Goal: Task Accomplishment & Management: Use online tool/utility

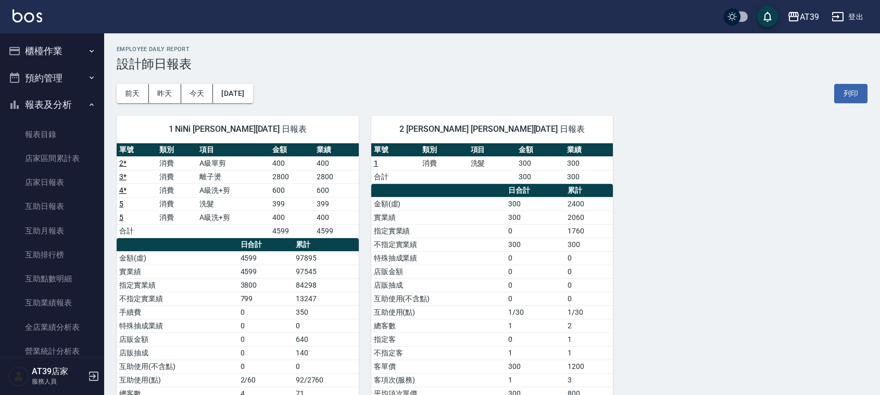
scroll to position [190, 0]
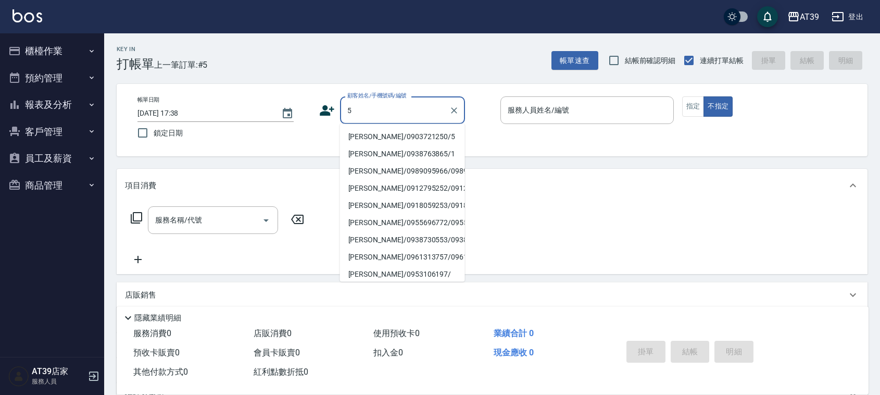
type input "Alan/0903721250/5"
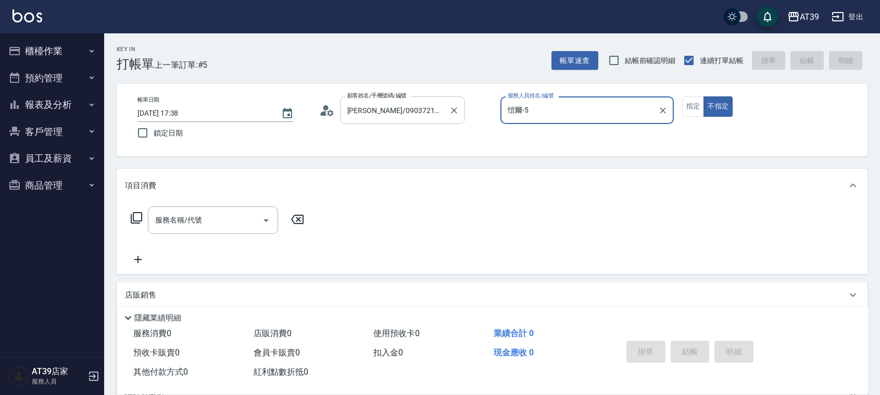
type input "愷爾-5"
click at [704, 96] on button "不指定" at bounding box center [718, 106] width 29 height 20
type button "false"
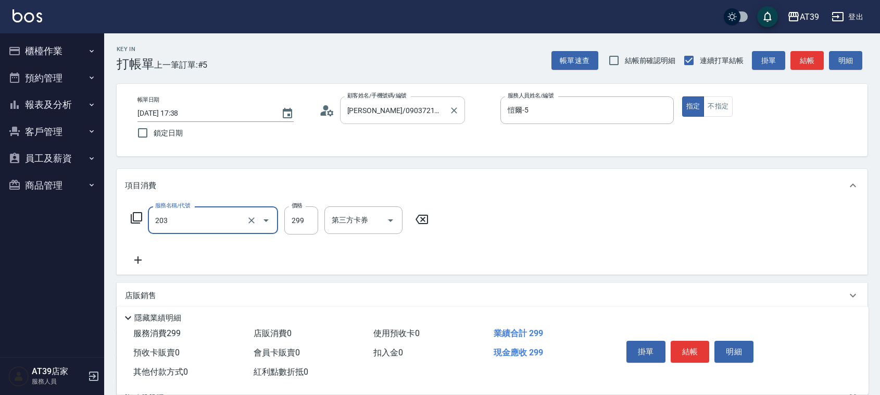
type input "B級洗+剪(203)"
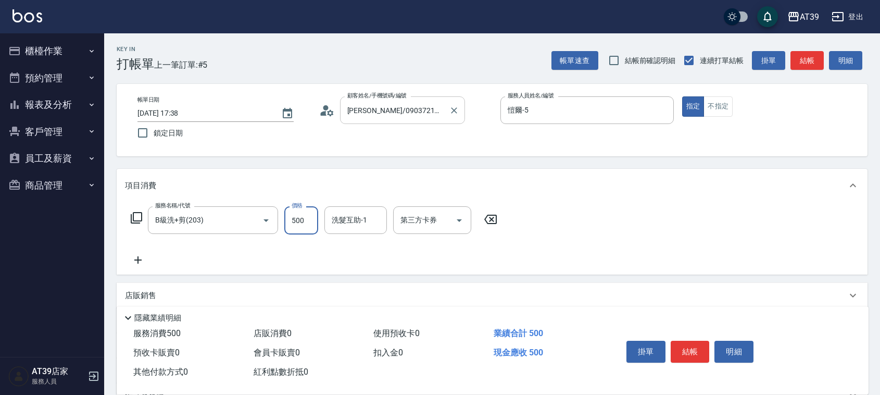
type input "500"
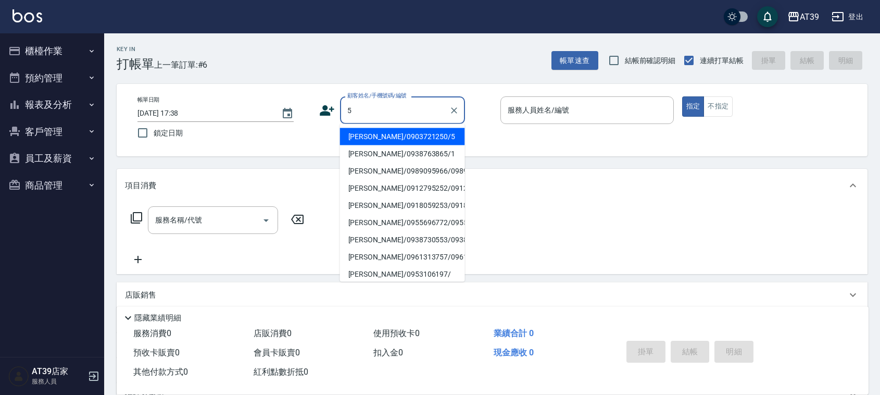
type input "[PERSON_NAME]/0903721250/5"
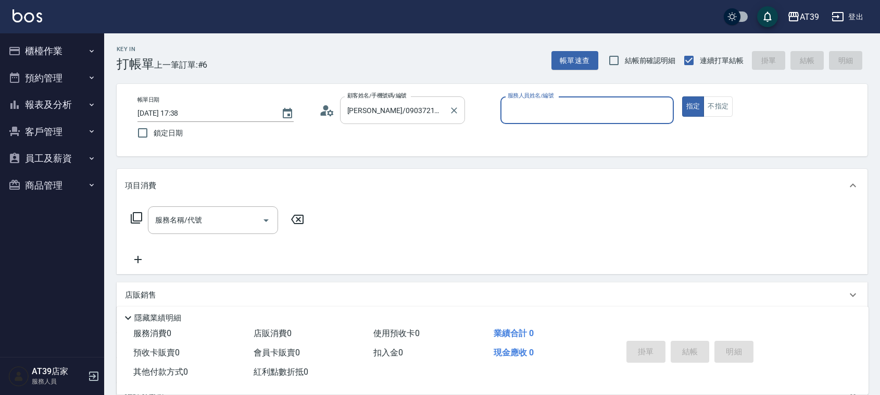
type input "愷爾-5"
click at [682, 96] on button "指定" at bounding box center [693, 106] width 22 height 20
type button "true"
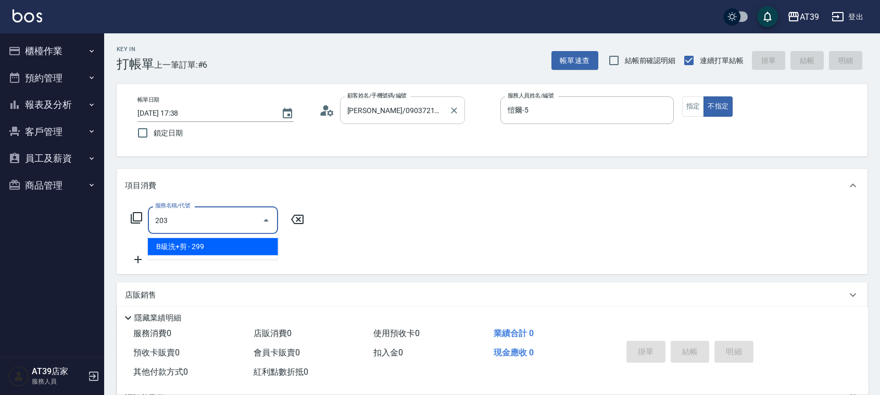
type input "B級洗+剪(203)"
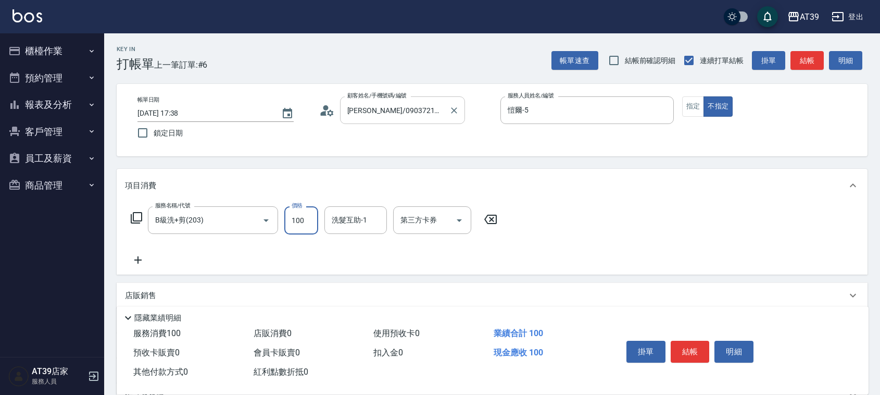
type input "100"
click at [203, 228] on input "B級洗+剪(203)" at bounding box center [199, 220] width 92 height 18
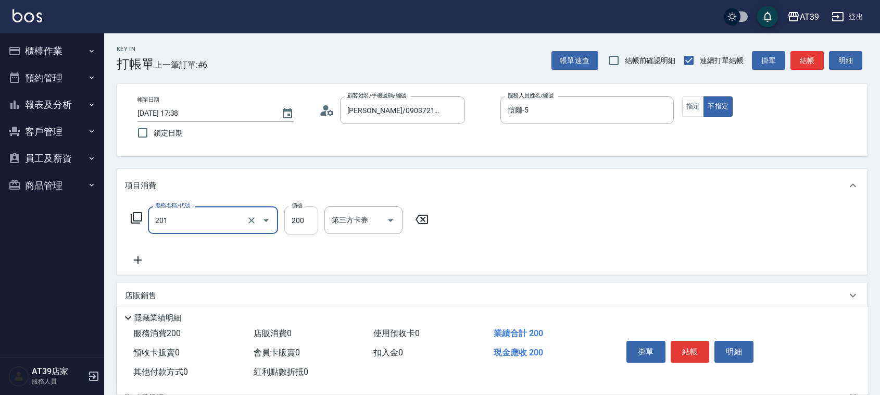
click at [296, 219] on input "200" at bounding box center [301, 220] width 34 height 28
type input "B級單剪(201)"
type input "100"
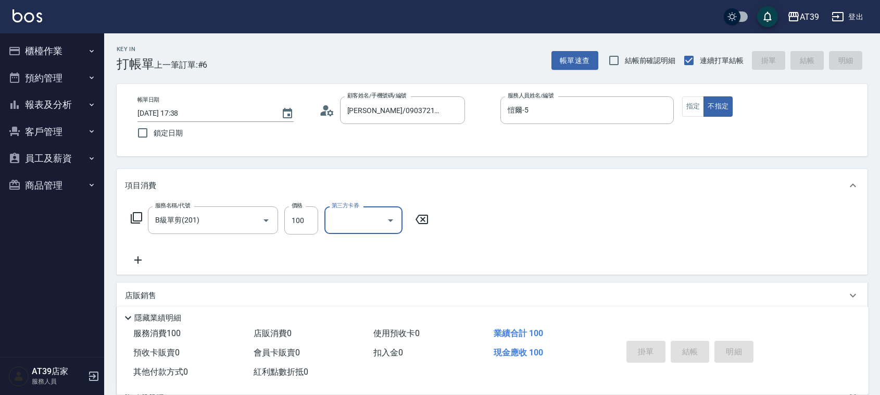
type input "2025/08/12 17:47"
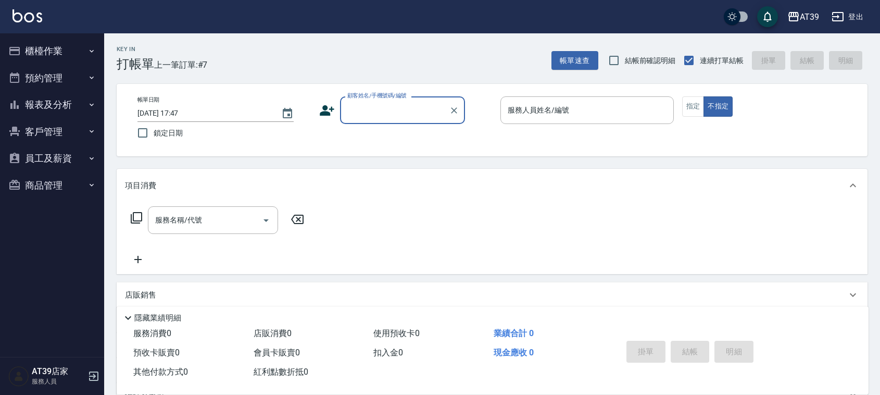
click at [378, 221] on div "服務名稱/代號 服務名稱/代號" at bounding box center [492, 238] width 751 height 72
click at [551, 51] on div "Key In 打帳單 上一筆訂單:#7 帳單速查 結帳前確認明細 連續打單結帳 掛單 結帳 明細" at bounding box center [486, 52] width 764 height 38
click at [555, 74] on div "Key In 打帳單 上一筆訂單:#7 帳單速查 結帳前確認明細 連續打單結帳 掛單 結帳 明細 帳單日期 2025/08/12 17:47 鎖定日期 顧客姓…" at bounding box center [492, 270] width 776 height 474
click at [550, 64] on div "Key In 打帳單 上一筆訂單:#7 帳單速查 結帳前確認明細 連續打單結帳 掛單 結帳 明細" at bounding box center [486, 52] width 764 height 38
click at [566, 53] on button "帳單速查" at bounding box center [575, 60] width 47 height 19
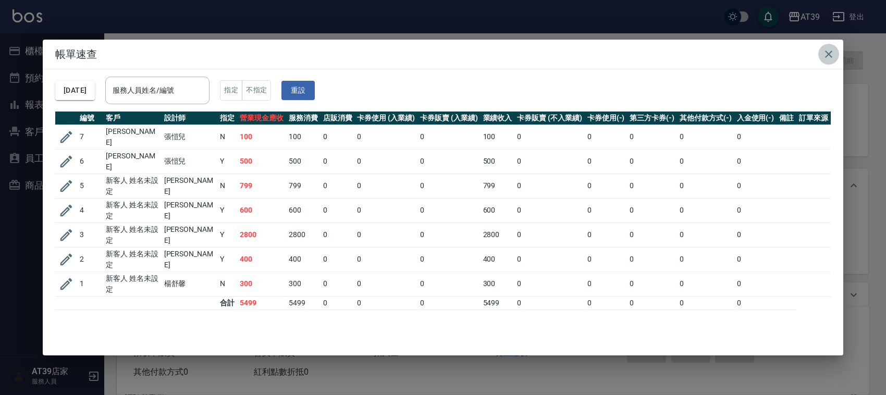
click at [836, 51] on button "button" at bounding box center [828, 54] width 21 height 21
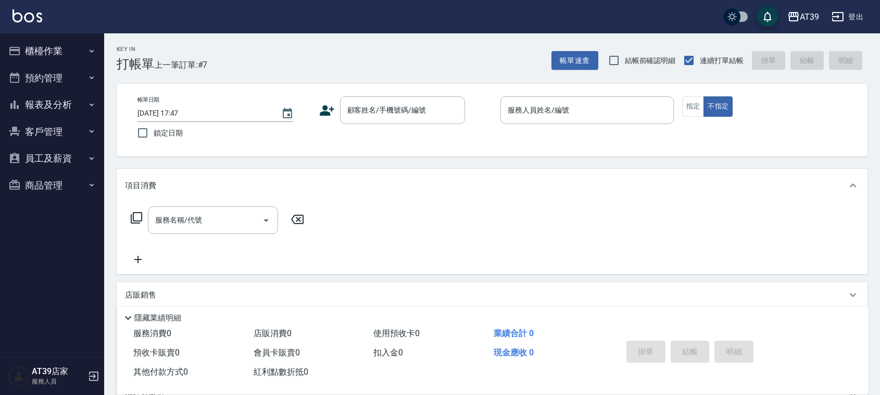
click at [418, 73] on div "Key In 打帳單 上一筆訂單:#7 帳單速查 結帳前確認明細 連續打單結帳 掛單 結帳 明細 帳單日期 2025/08/12 17:47 鎖定日期 顧客姓…" at bounding box center [492, 270] width 776 height 474
click at [266, 67] on div "Key In 打帳單 上一筆訂單:#7 帳單速查 結帳前確認明細 連續打單結帳 掛單 結帳 明細" at bounding box center [486, 52] width 764 height 38
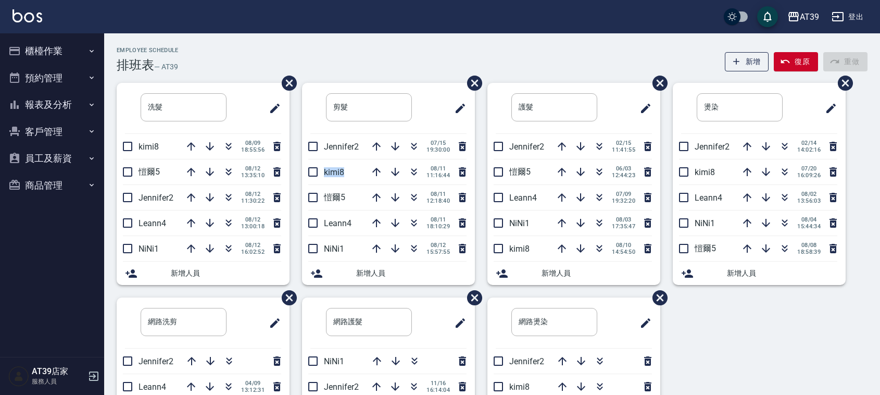
drag, startPoint x: 347, startPoint y: 173, endPoint x: 324, endPoint y: 169, distance: 23.7
click at [324, 169] on p "kimi8" at bounding box center [344, 172] width 40 height 10
click at [345, 175] on p "kimi8" at bounding box center [344, 172] width 40 height 10
drag, startPoint x: 343, startPoint y: 173, endPoint x: 317, endPoint y: 165, distance: 27.3
click at [317, 165] on li "kimi8 08/11 11:16:44" at bounding box center [388, 171] width 173 height 25
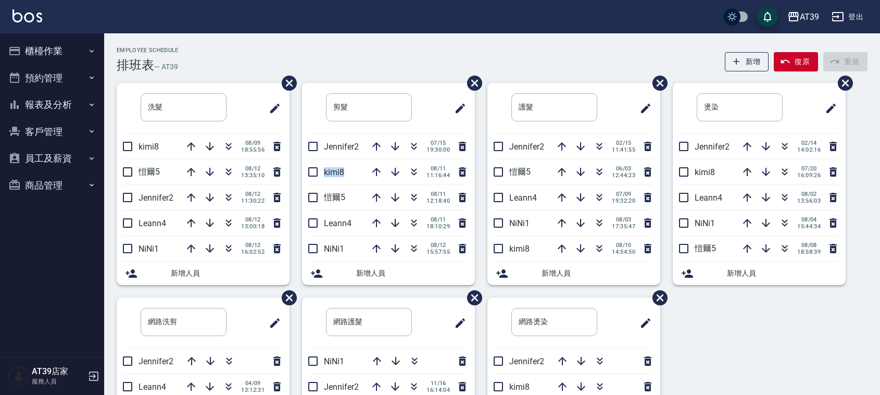
click at [337, 177] on li "kimi8 08/11 11:16:44" at bounding box center [388, 171] width 173 height 25
drag, startPoint x: 342, startPoint y: 198, endPoint x: 291, endPoint y: 185, distance: 53.1
click at [291, 185] on div "剪髮 ​ Jennifer2 07/15 19:30:00 kimi8 08/11 11:16:44 愷爾5 08/11 12:18:40 Leann4 08…" at bounding box center [382, 190] width 185 height 215
click at [344, 188] on li "愷爾5 08/11 12:18:40" at bounding box center [388, 197] width 173 height 25
drag, startPoint x: 345, startPoint y: 195, endPoint x: 325, endPoint y: 200, distance: 20.7
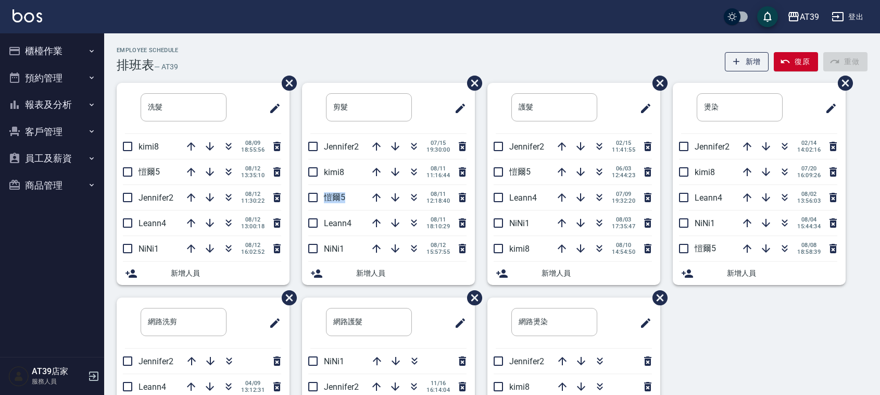
click at [325, 200] on span "愷爾5" at bounding box center [334, 197] width 21 height 10
click at [372, 176] on icon "button" at bounding box center [376, 172] width 13 height 13
click at [314, 207] on input "checkbox" at bounding box center [313, 197] width 22 height 22
checkbox input "true"
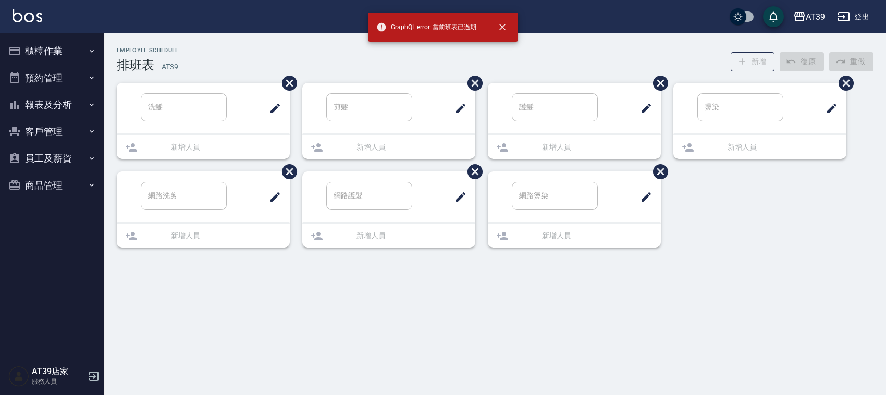
click at [324, 204] on div "洗髮 ​ 新增人員 剪髮 ​ 新增人員 護髮 ​ 新增人員 燙染 ​ 新增人員 網路洗剪 ​ 新增人員 網路護髮 ​ 新增人員 網路燙染 ​ 新增人員" at bounding box center [488, 171] width 769 height 177
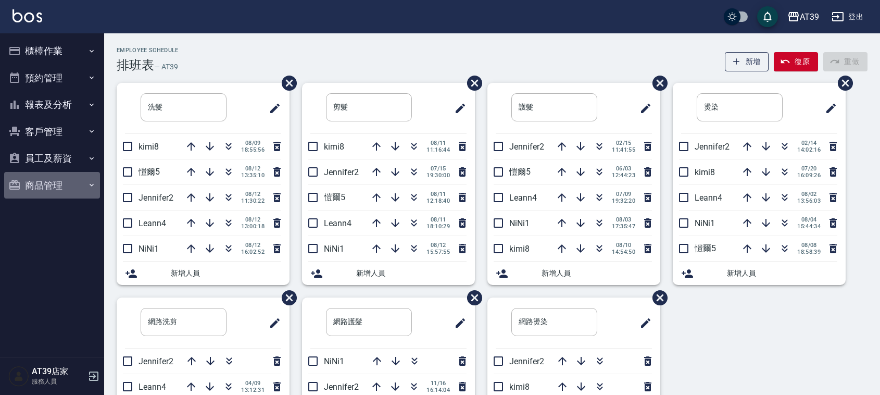
click at [53, 183] on button "商品管理" at bounding box center [52, 185] width 96 height 27
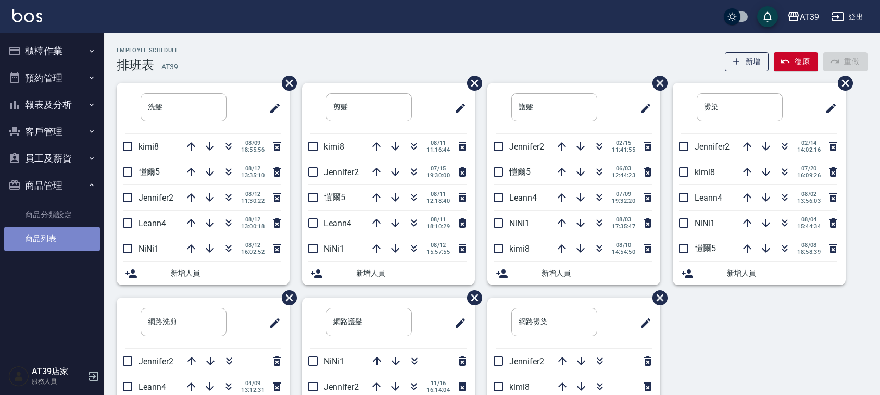
click at [49, 238] on link "商品列表" at bounding box center [52, 239] width 96 height 24
click at [413, 222] on icon "button" at bounding box center [415, 222] width 6 height 4
drag, startPoint x: 413, startPoint y: 222, endPoint x: 328, endPoint y: 225, distance: 85.0
click at [328, 225] on li "NiNi1 08/12 15:57:55" at bounding box center [388, 222] width 173 height 25
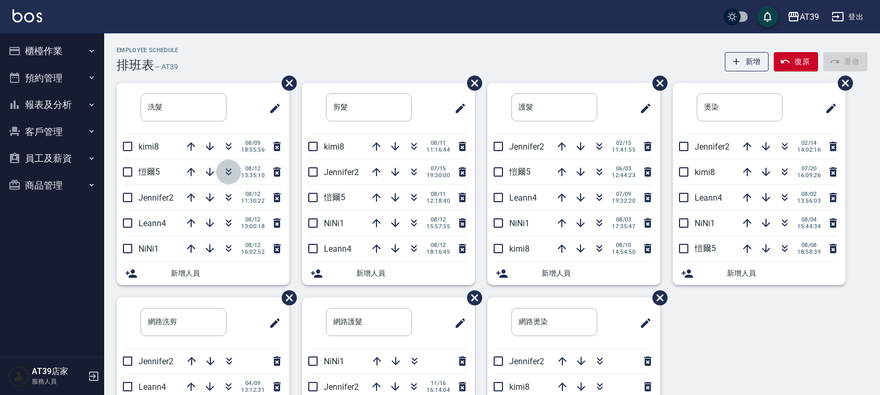
click at [225, 172] on icon "button" at bounding box center [228, 172] width 13 height 13
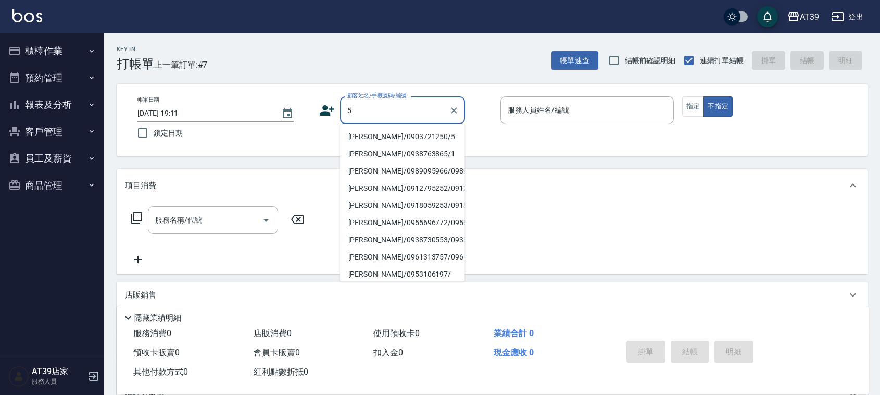
type input "[PERSON_NAME]/0903721250/5"
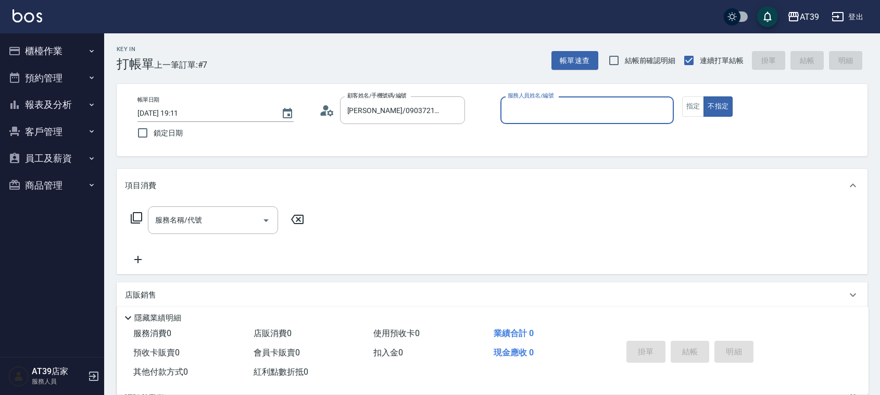
type input "愷爾-5"
click at [704, 96] on button "不指定" at bounding box center [718, 106] width 29 height 20
type button "false"
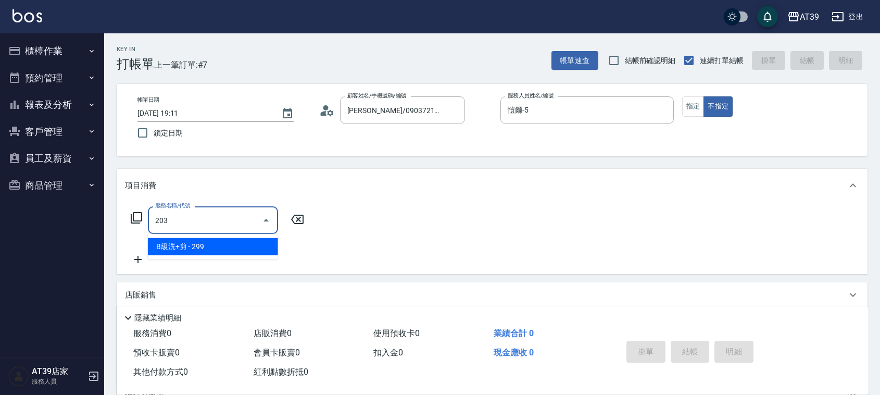
type input "B級洗+剪(203)"
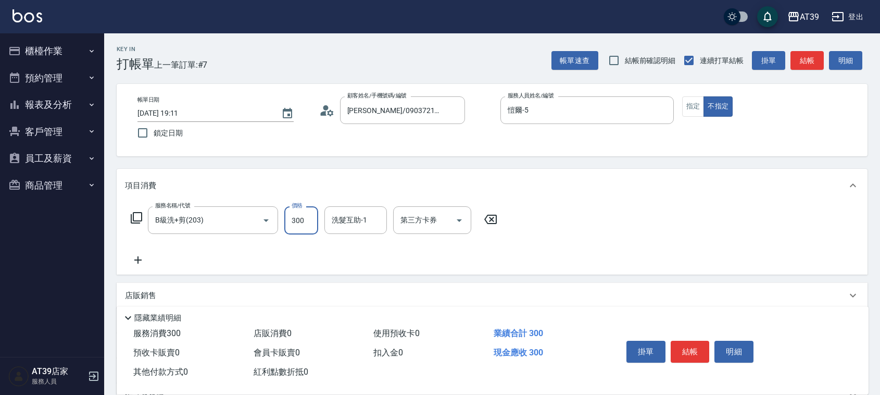
type input "300"
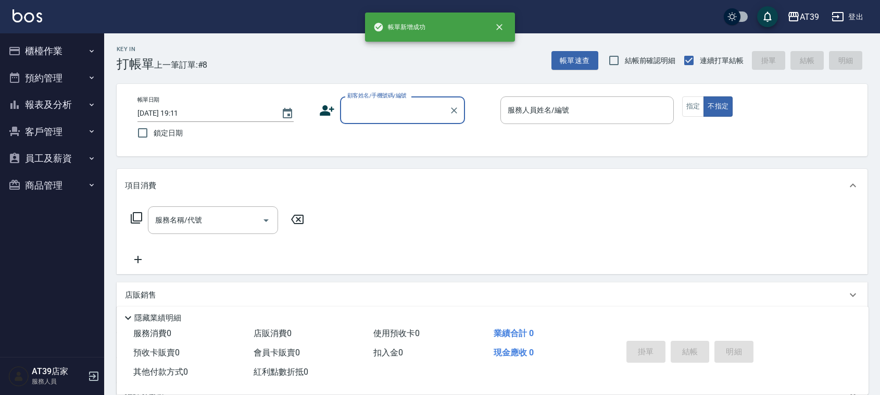
click at [77, 108] on button "報表及分析" at bounding box center [52, 104] width 96 height 27
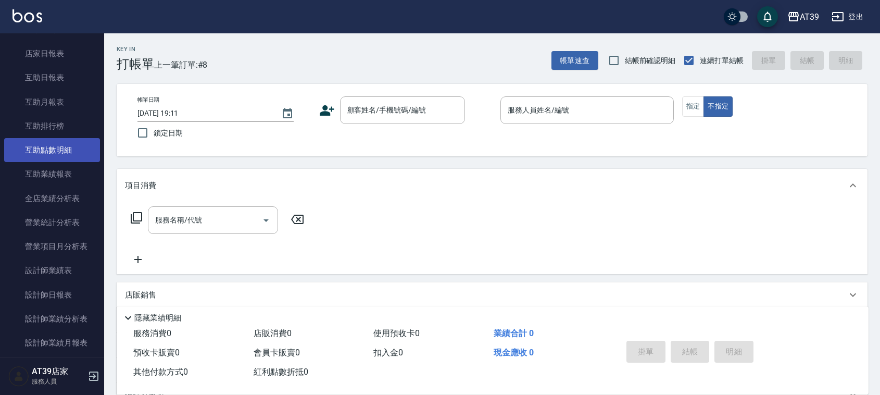
scroll to position [130, 0]
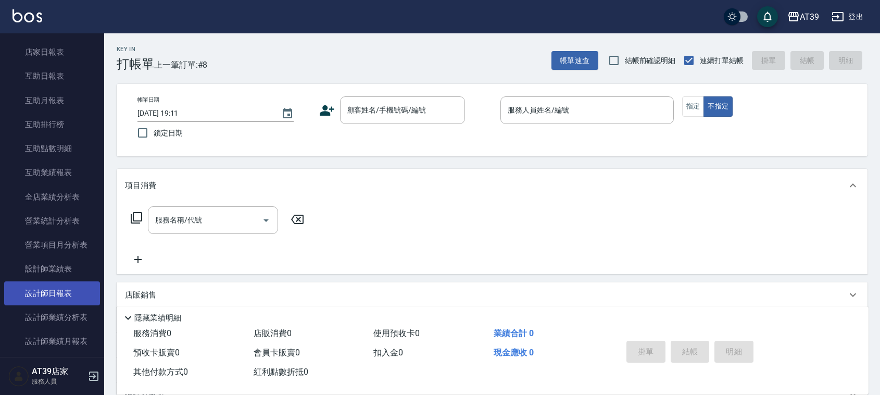
click at [71, 294] on link "設計師日報表" at bounding box center [52, 293] width 96 height 24
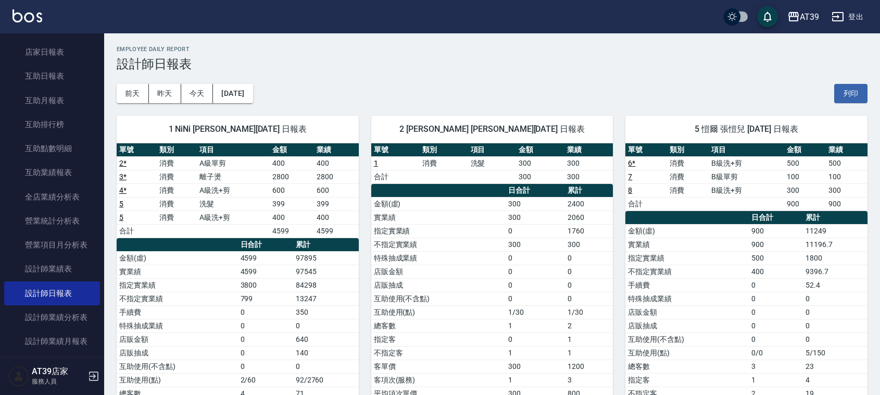
click at [29, 9] on img at bounding box center [28, 15] width 30 height 13
